Goal: Task Accomplishment & Management: Manage account settings

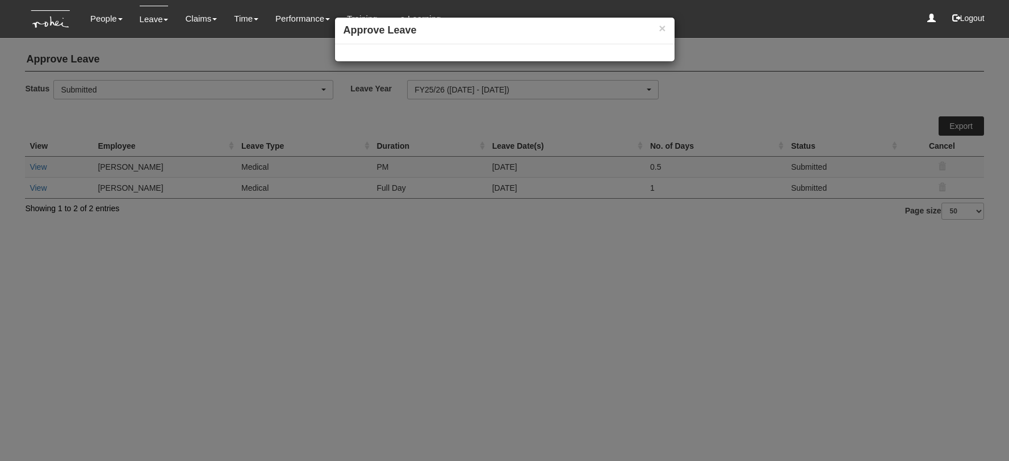
select select "50"
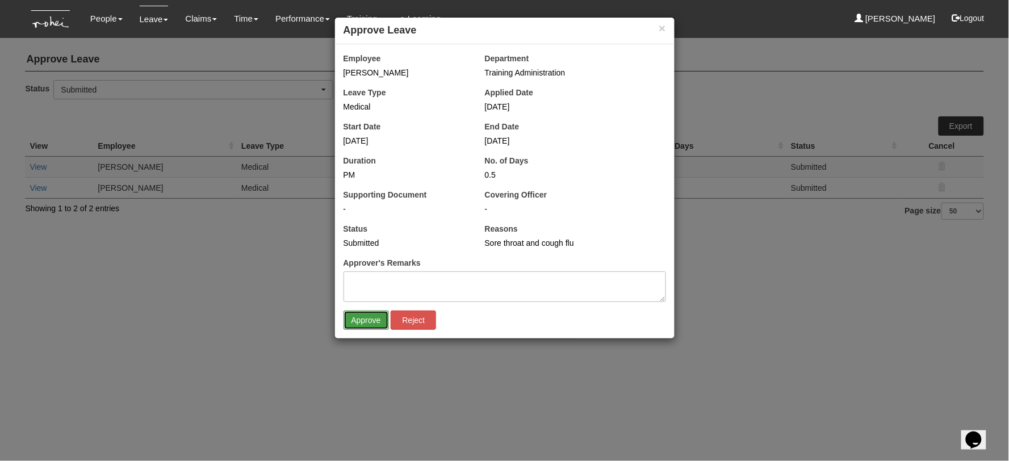
click at [360, 320] on input "Approve" at bounding box center [365, 319] width 45 height 19
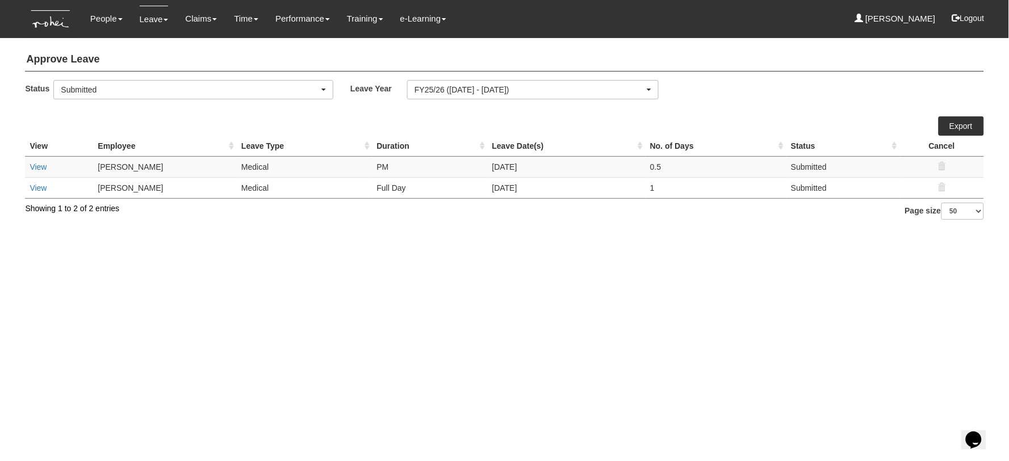
select select "50"
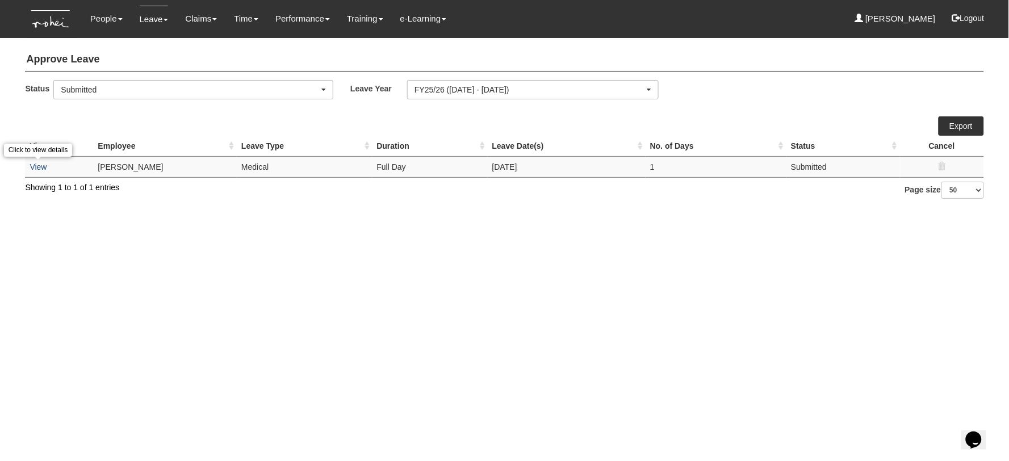
click at [39, 165] on link "View" at bounding box center [38, 166] width 17 height 9
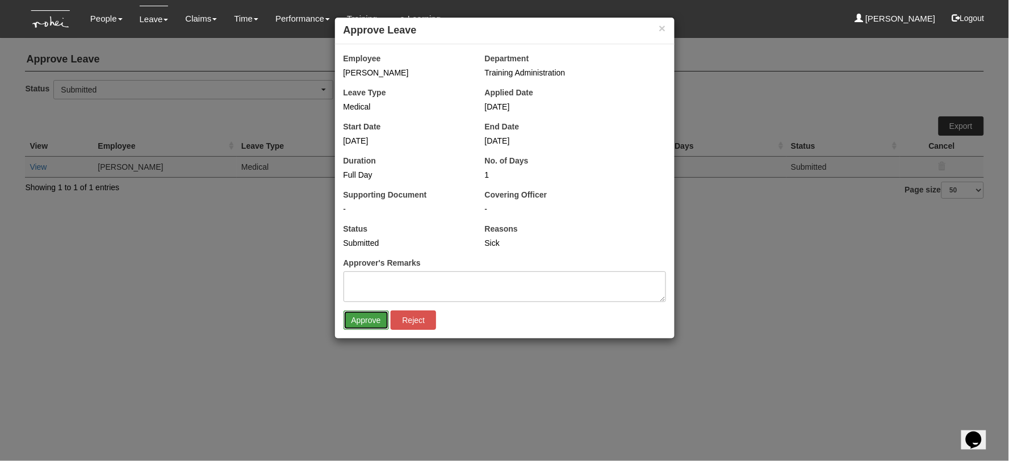
click at [364, 322] on input "Approve" at bounding box center [365, 319] width 45 height 19
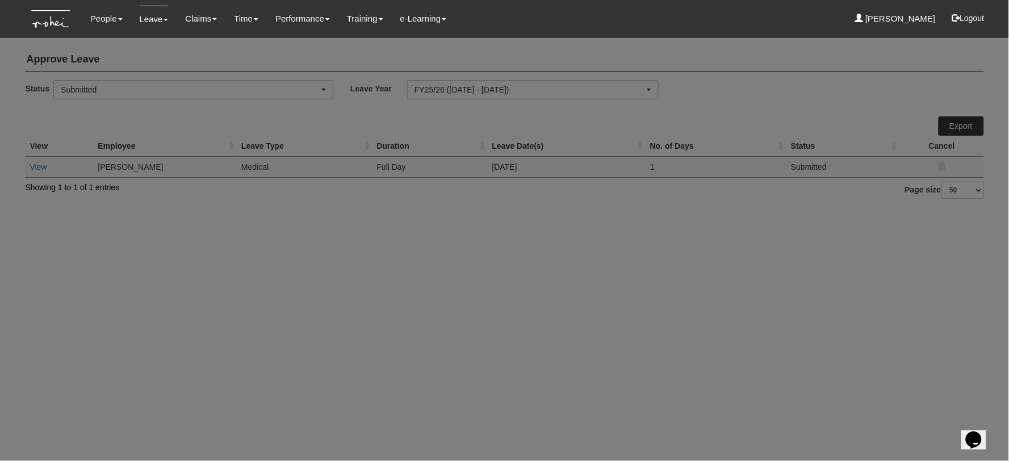
select select "50"
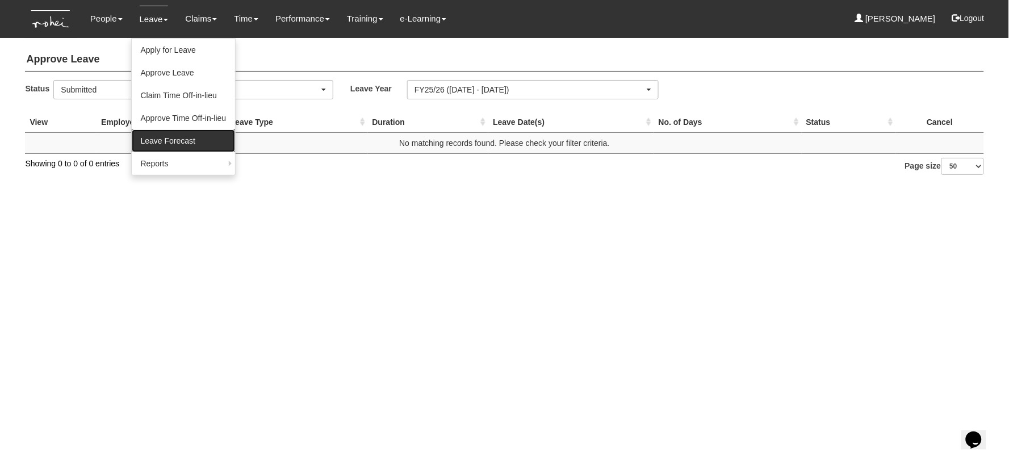
click at [166, 142] on link "Leave Forecast" at bounding box center [184, 140] width 104 height 23
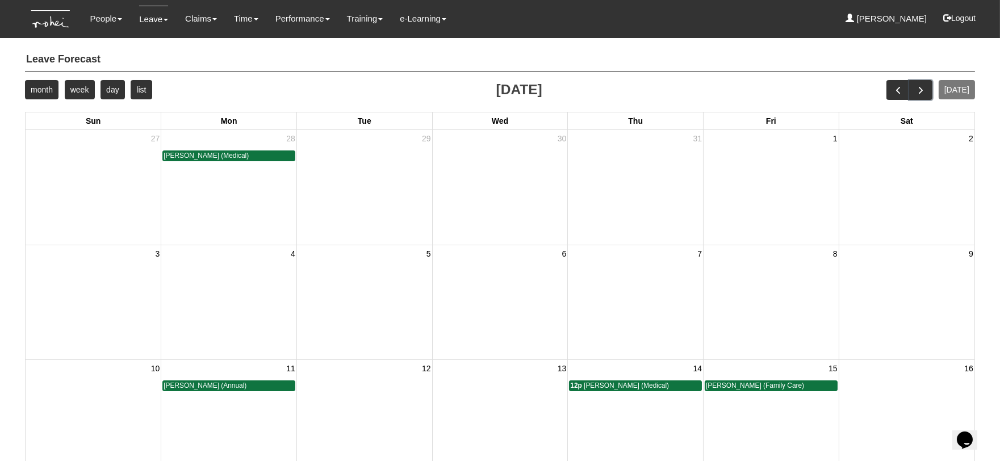
click at [926, 90] on span "next" at bounding box center [920, 90] width 12 height 12
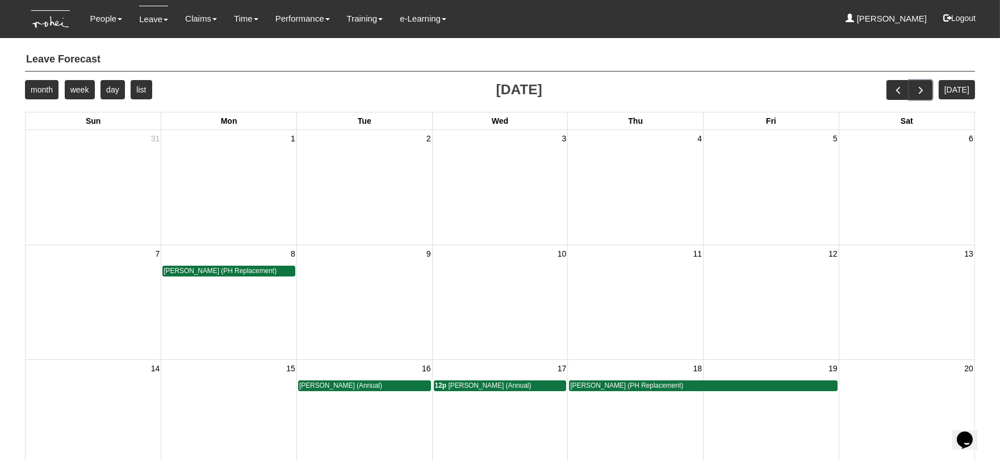
click at [926, 84] on span "next" at bounding box center [920, 90] width 12 height 12
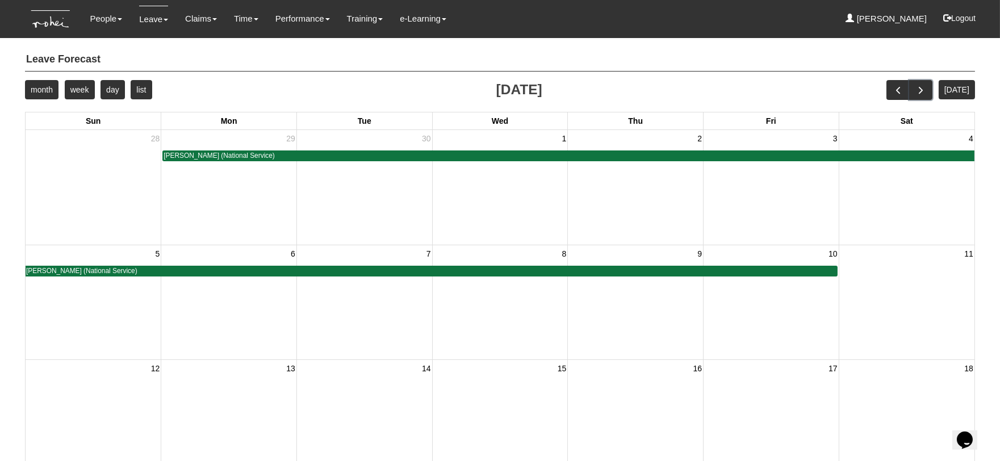
click at [926, 87] on span "next" at bounding box center [920, 90] width 12 height 12
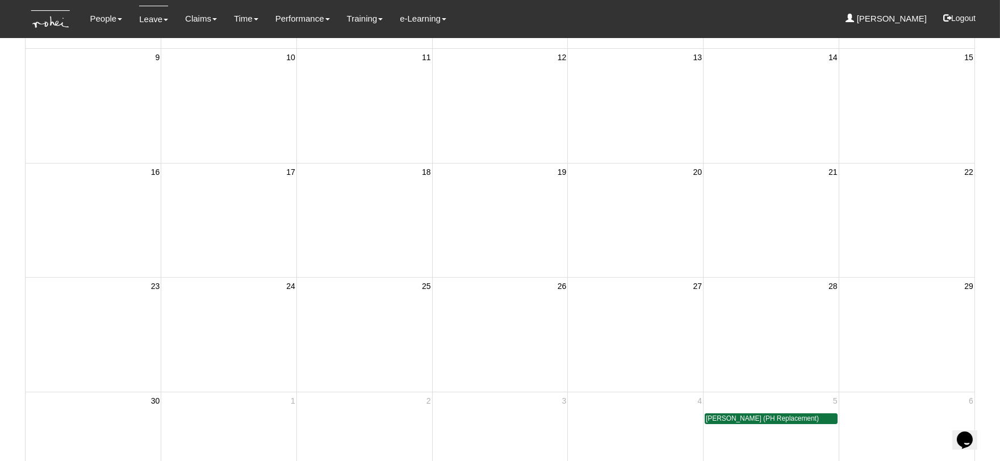
scroll to position [315, 0]
